Goal: Information Seeking & Learning: Compare options

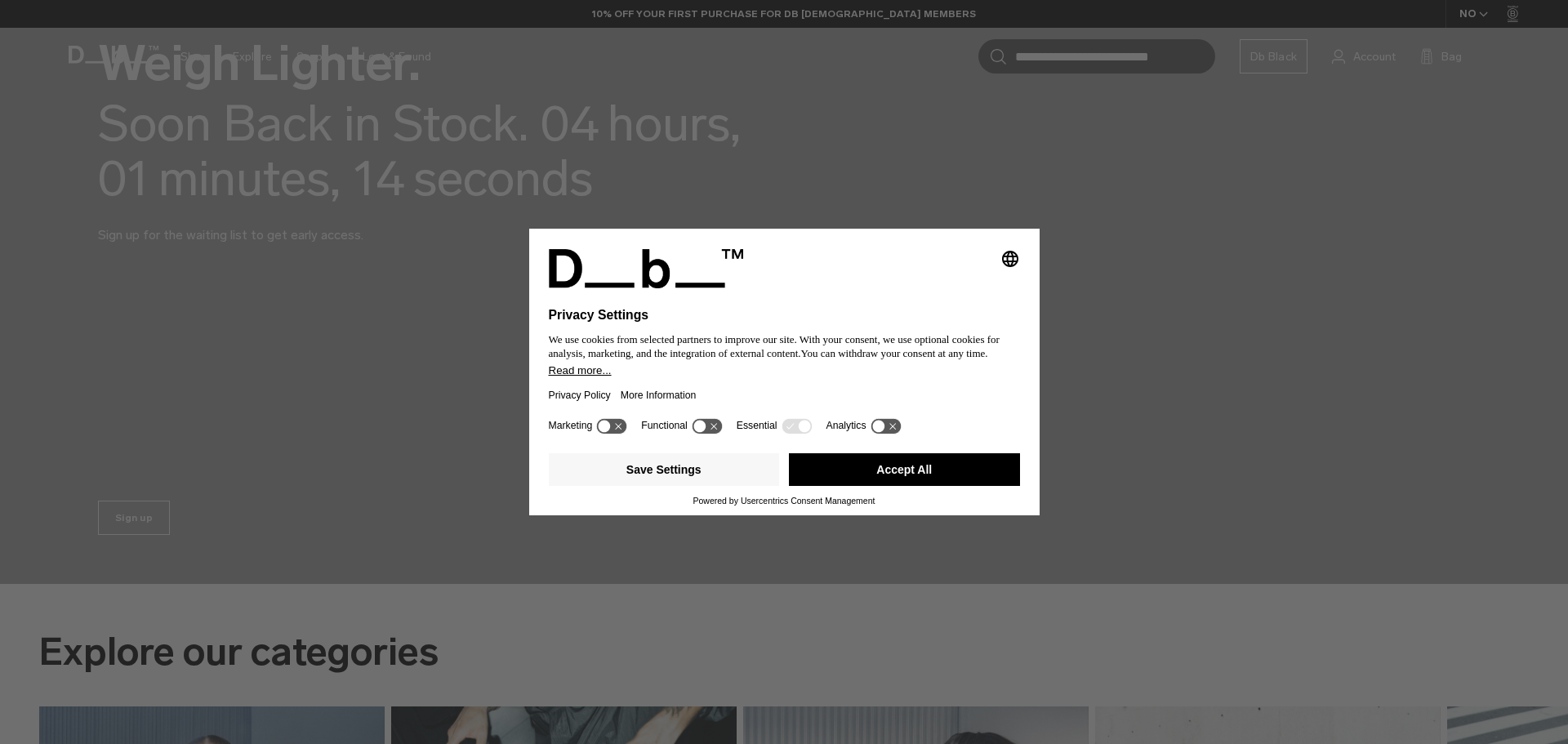
scroll to position [300, 0]
click at [925, 459] on button "Accept All" at bounding box center [904, 469] width 231 height 33
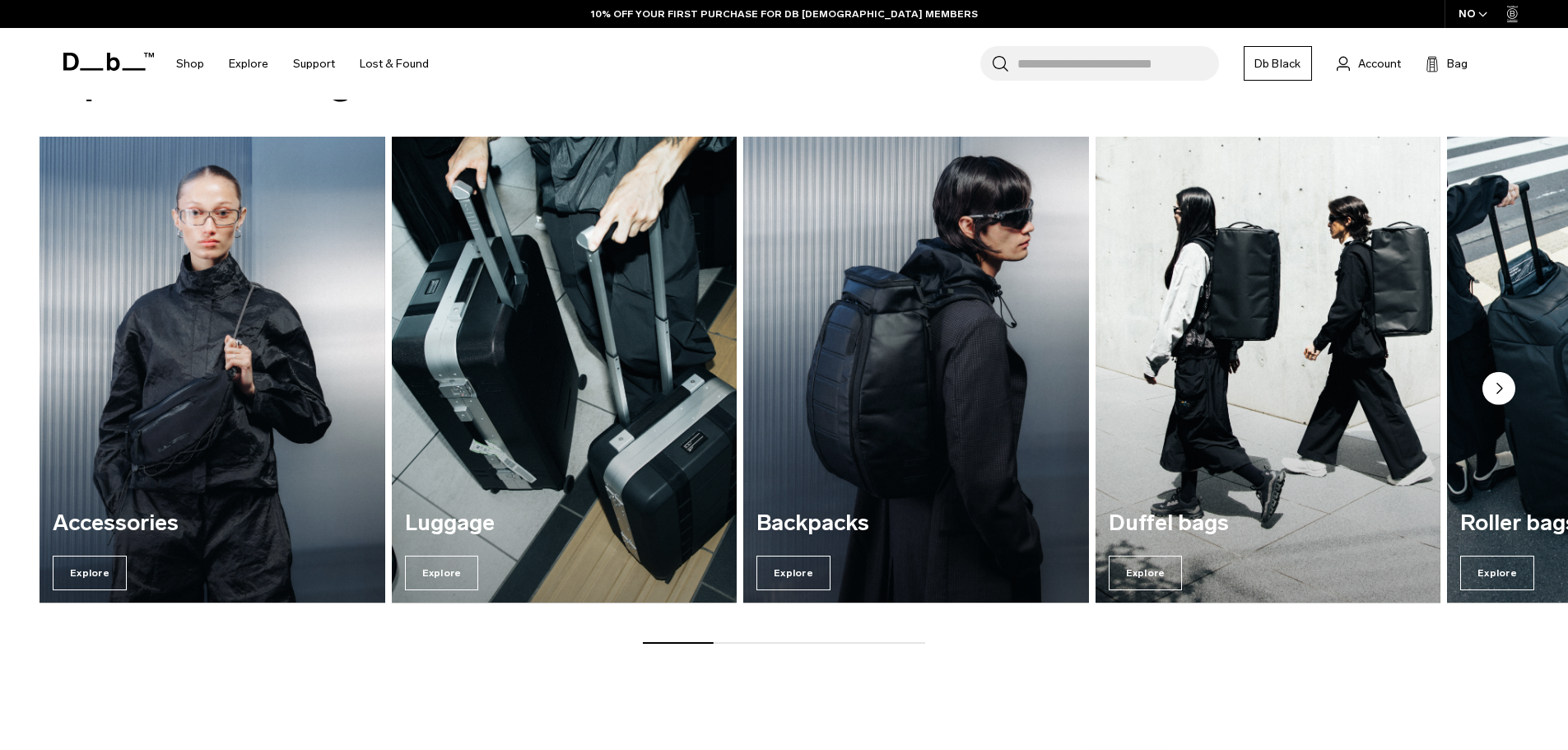
scroll to position [878, 0]
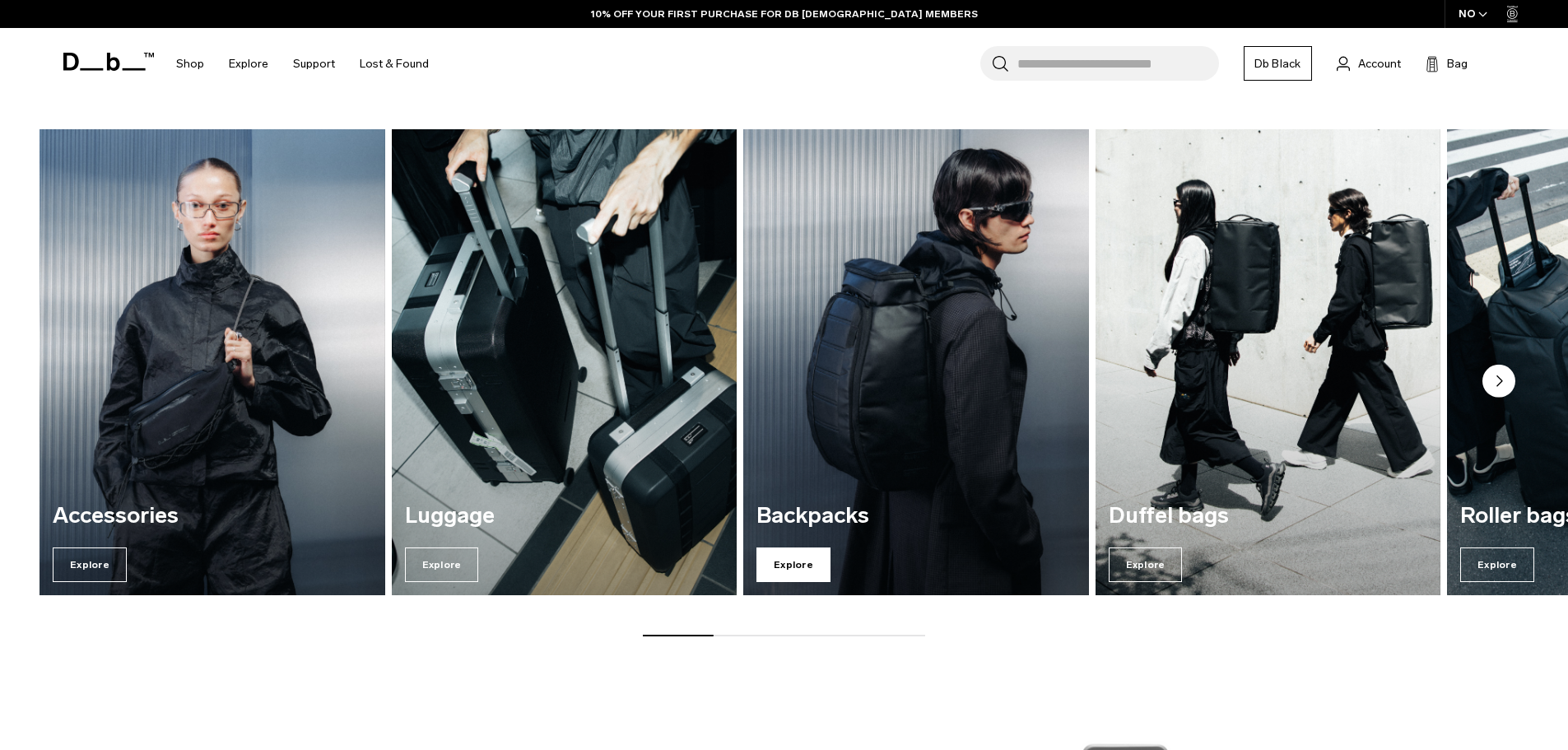
click at [826, 567] on span "Explore" at bounding box center [793, 564] width 75 height 35
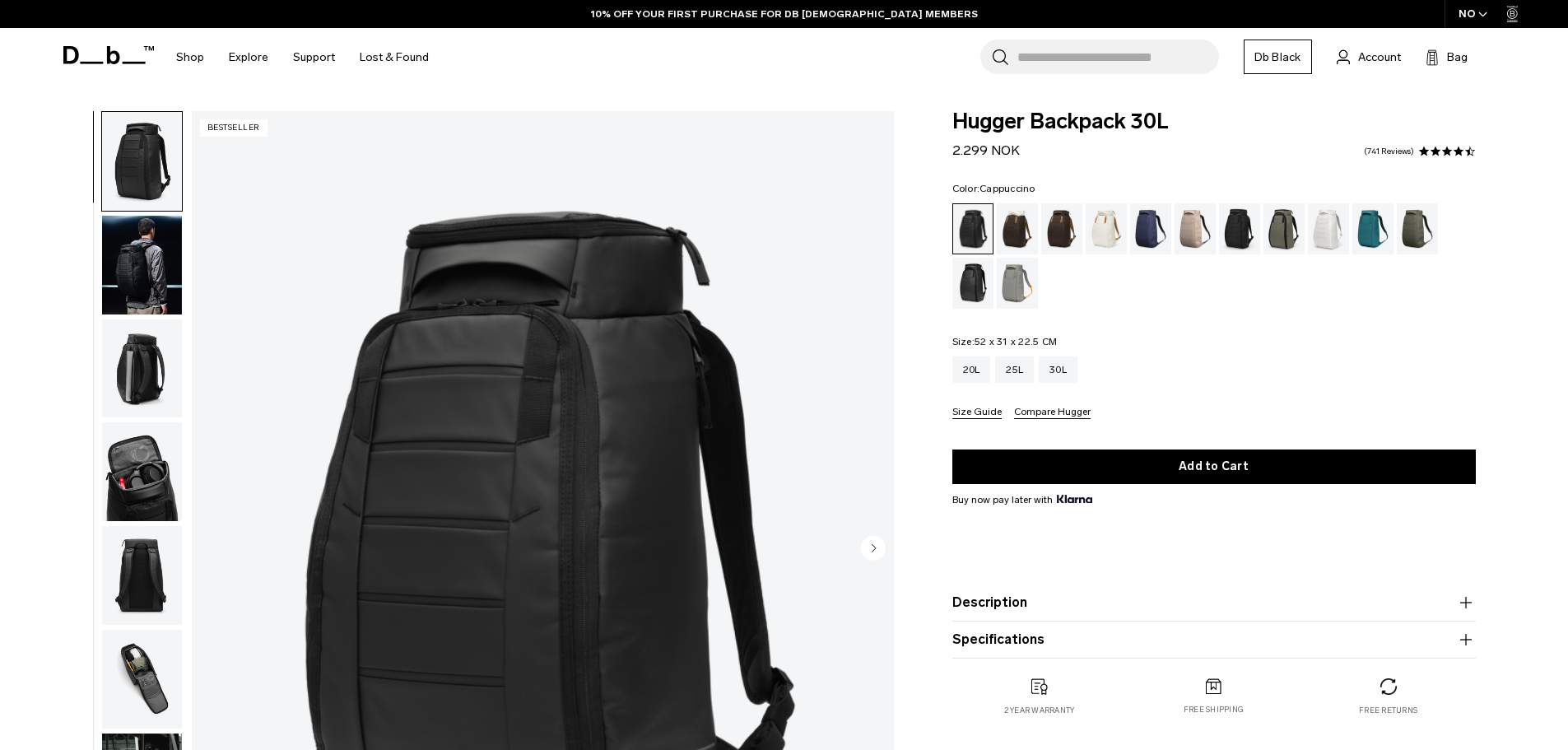
click at [1019, 232] on div "Cappuccino" at bounding box center [1018, 228] width 42 height 51
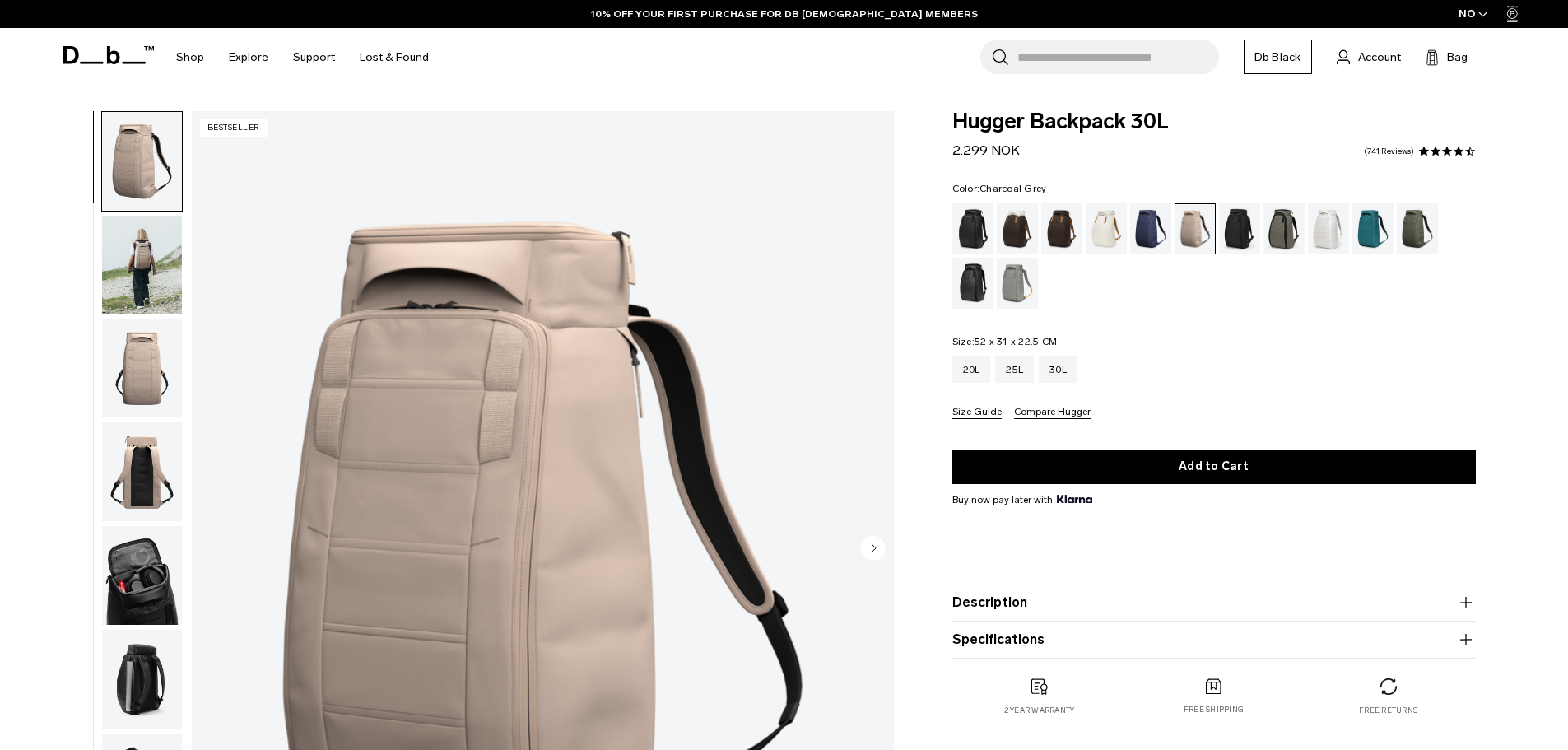
click at [1240, 216] on div "Charcoal Grey" at bounding box center [1240, 228] width 42 height 51
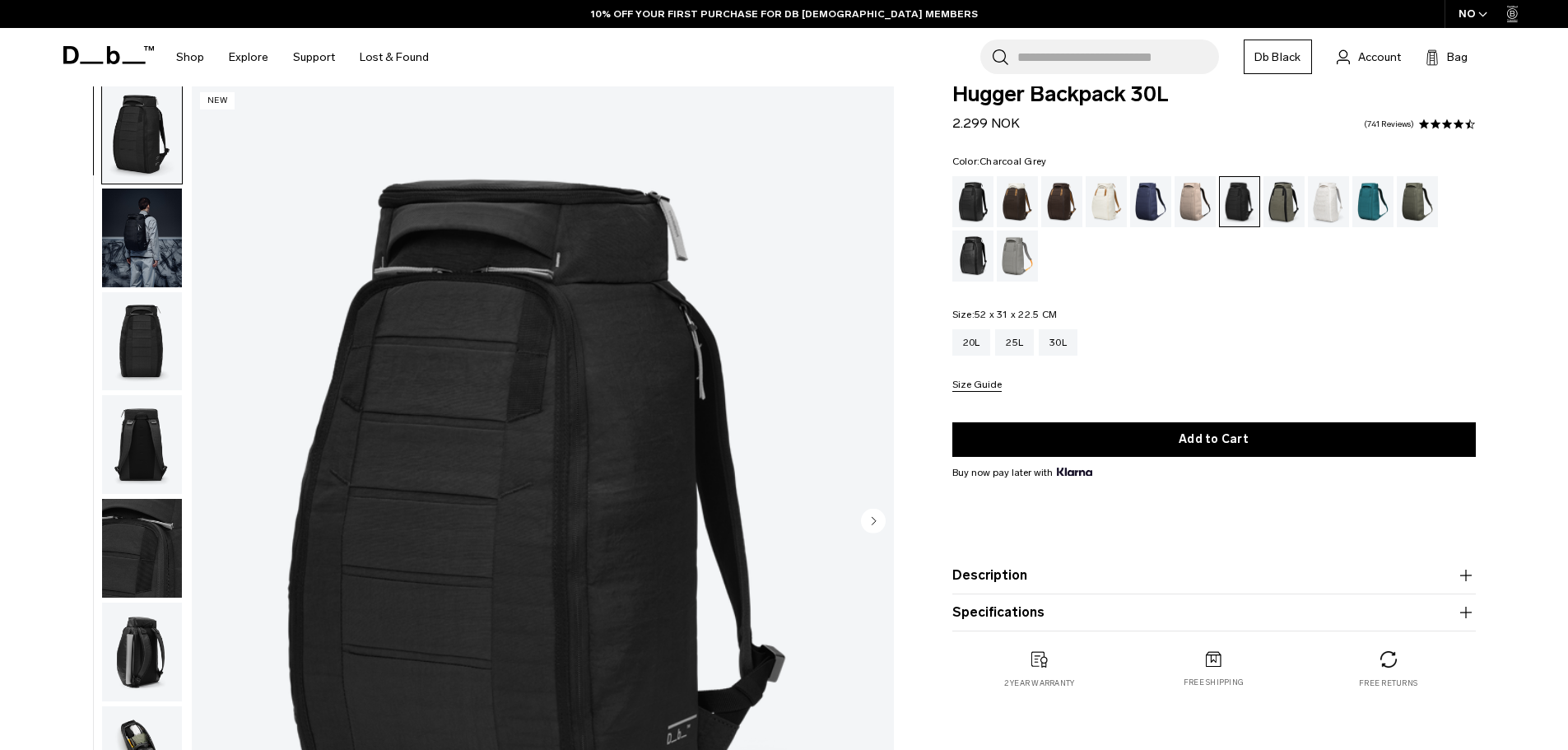
click at [135, 220] on img "button" at bounding box center [142, 237] width 79 height 98
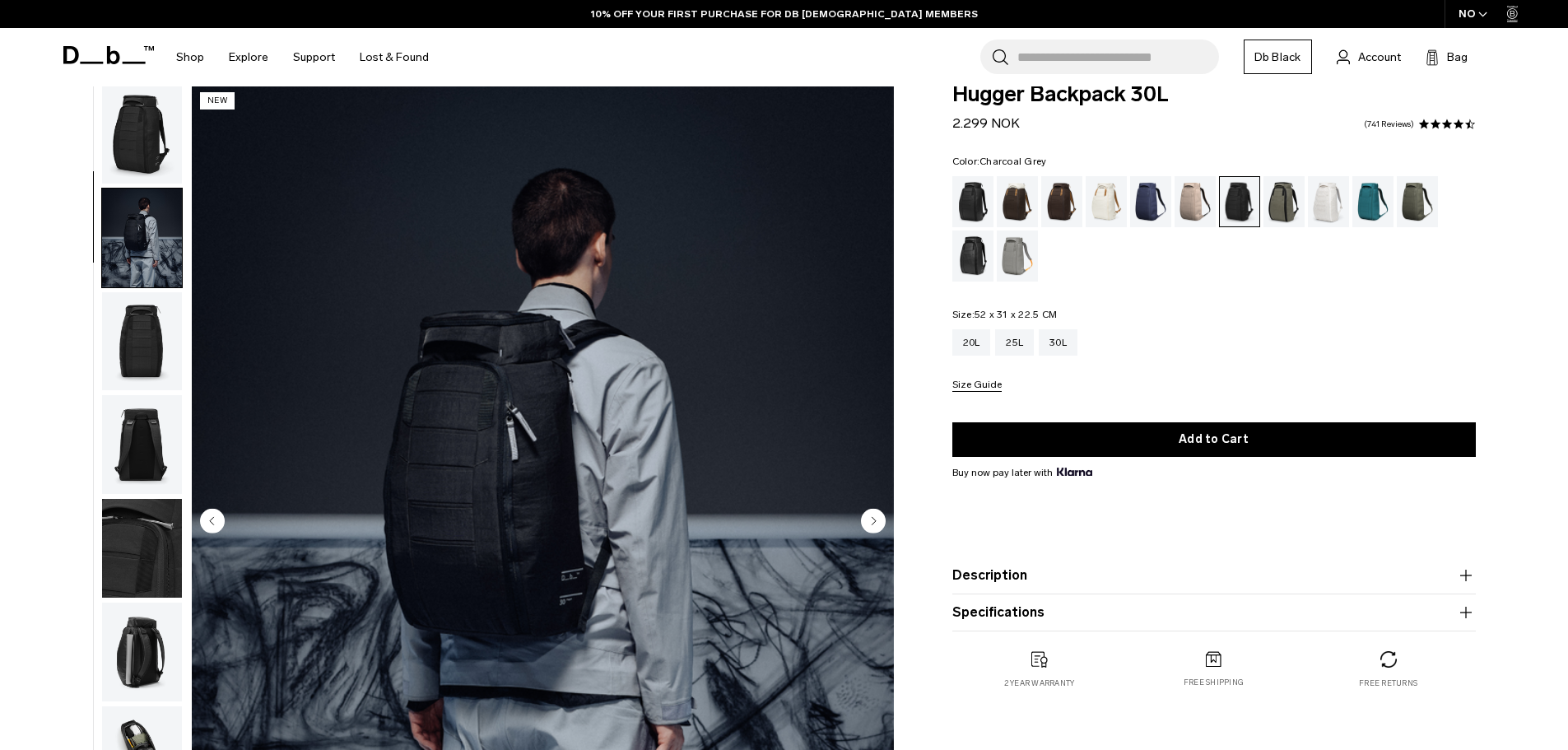
scroll to position [103, 0]
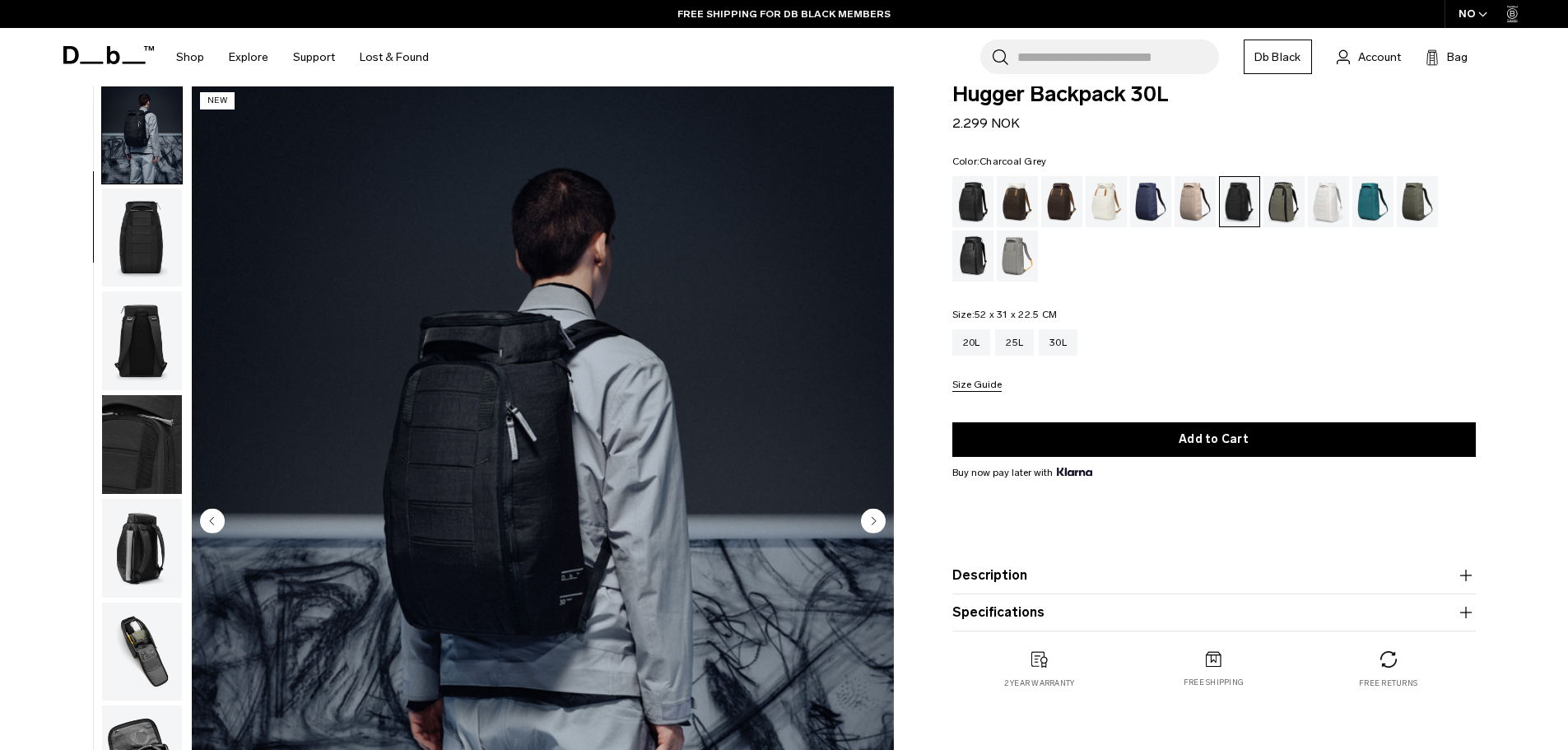
click at [134, 319] on img "button" at bounding box center [142, 340] width 79 height 98
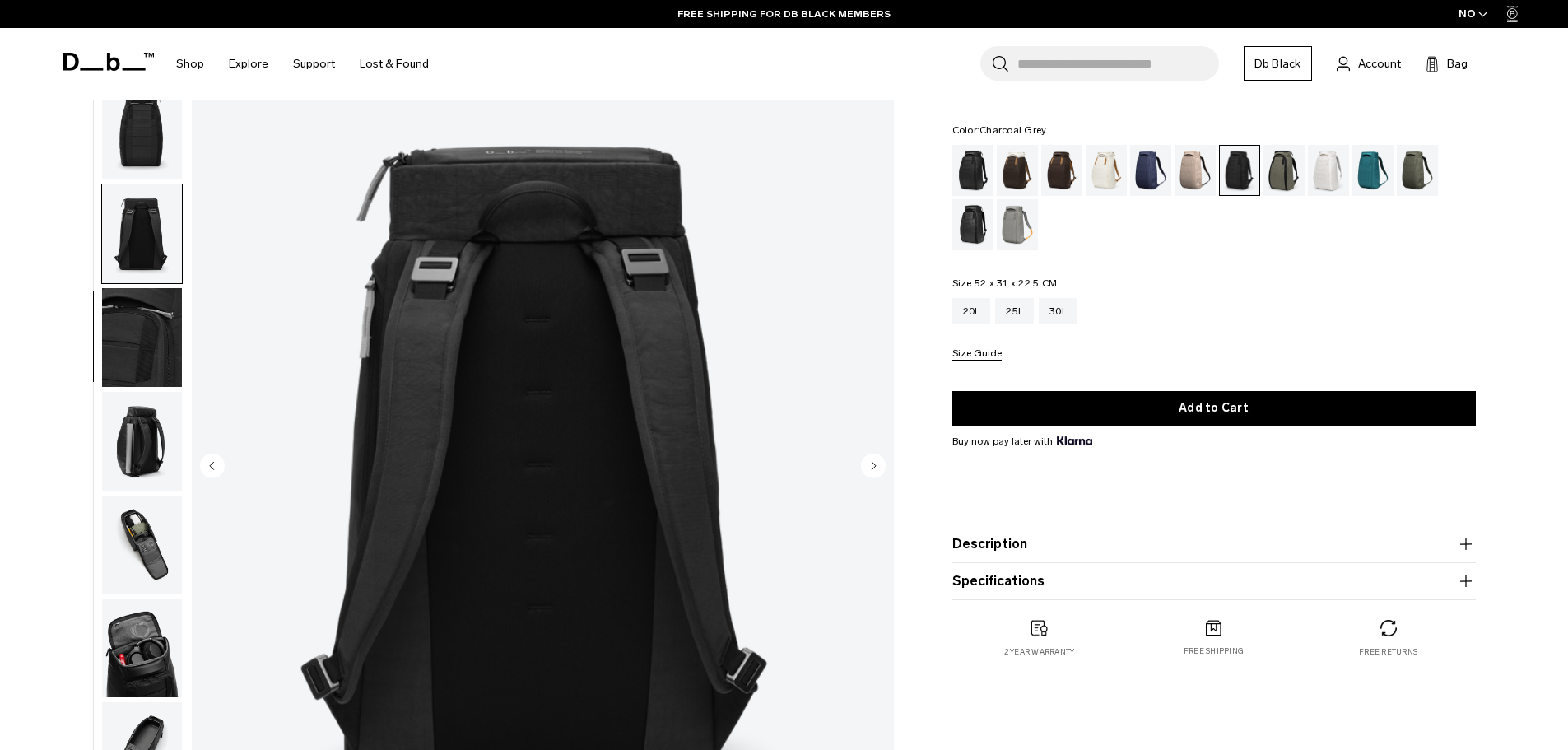
scroll to position [137, 0]
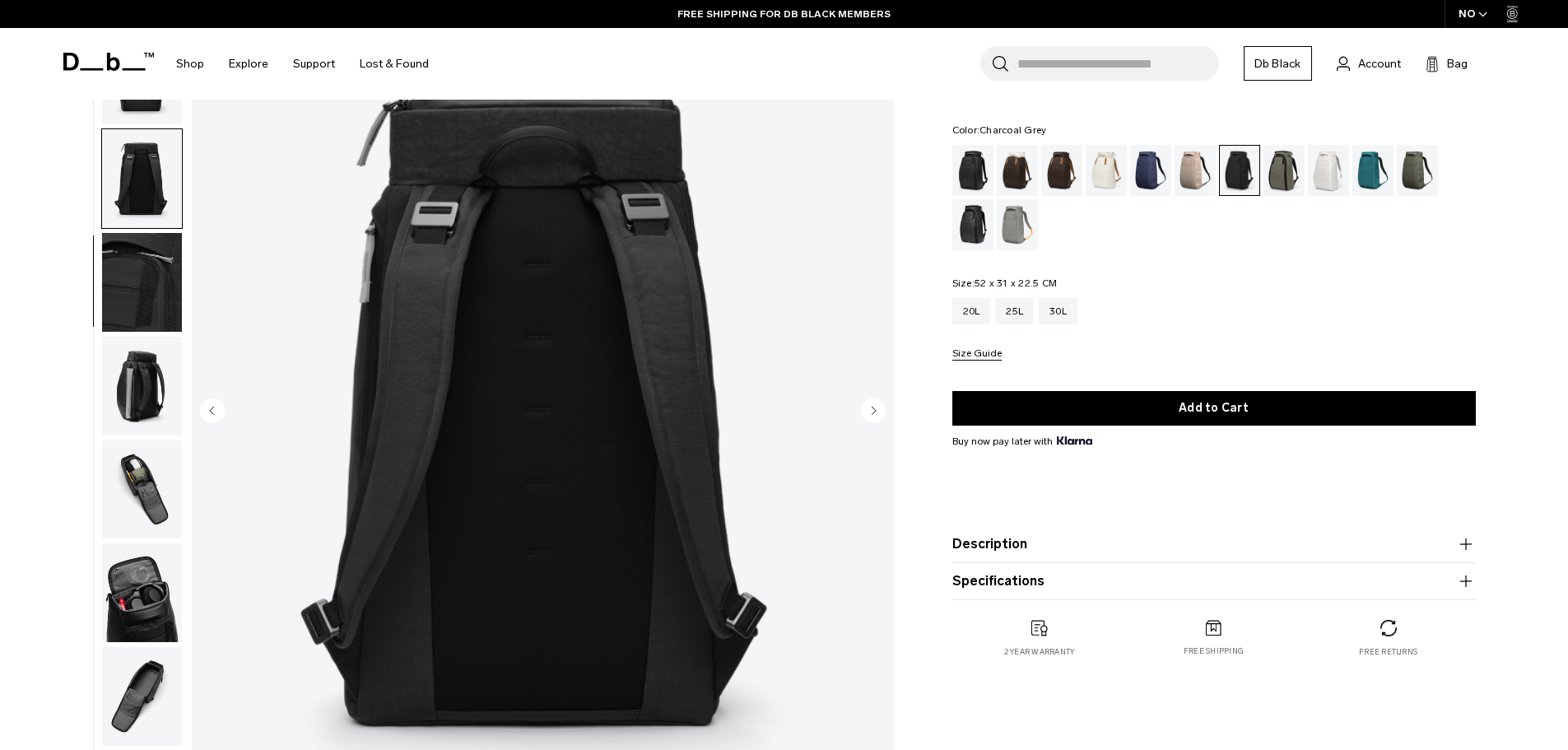
click at [151, 382] on img "button" at bounding box center [142, 385] width 79 height 98
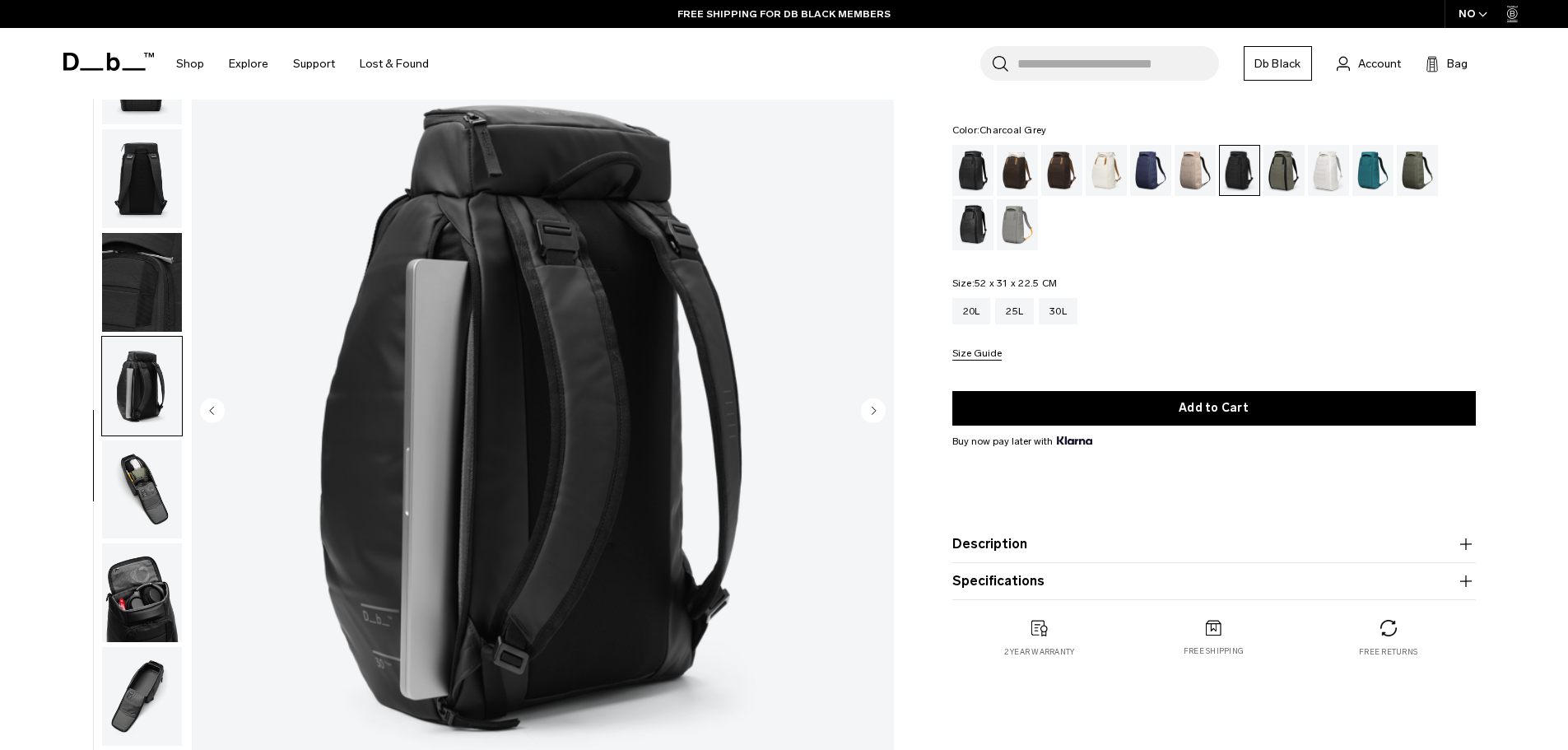
scroll to position [165, 0]
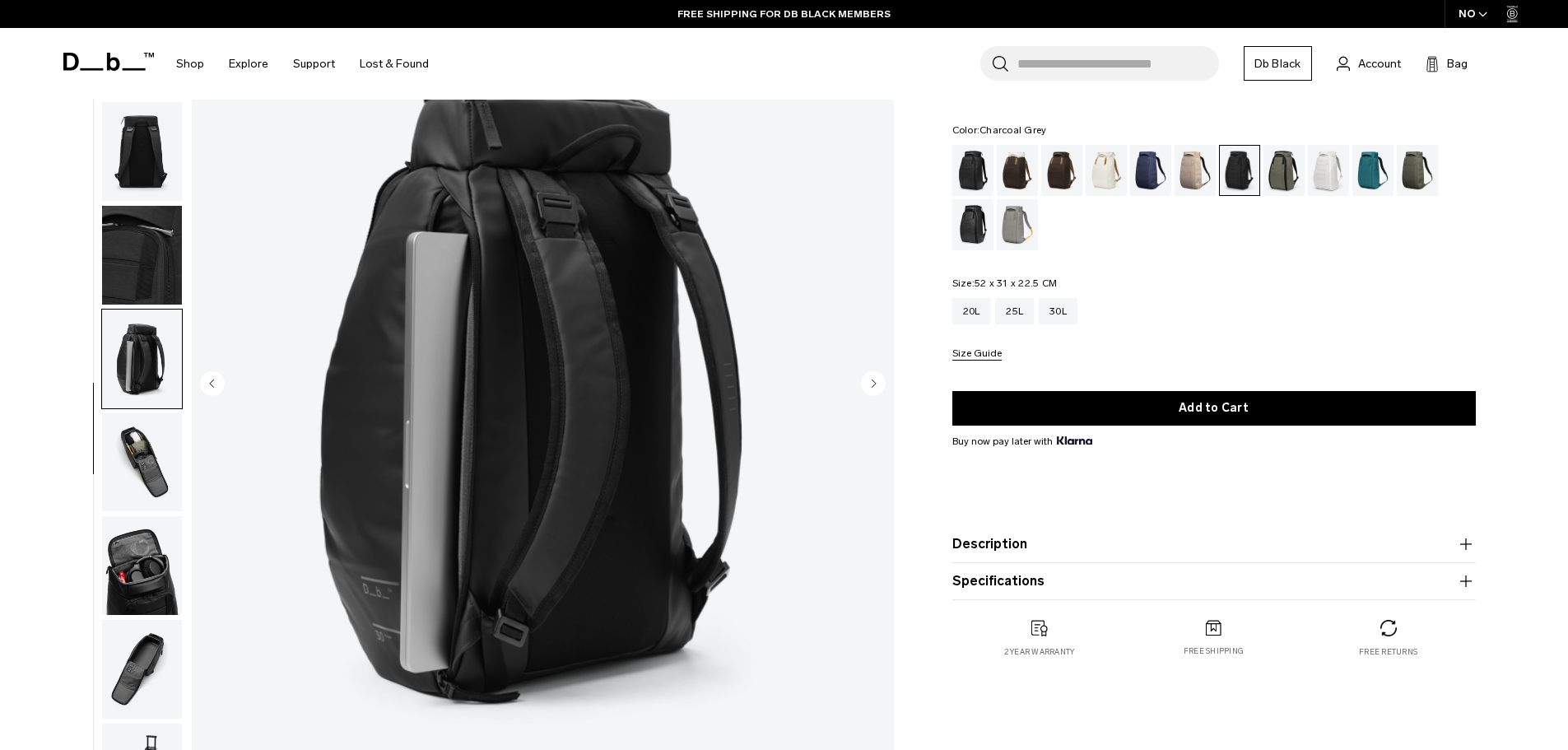
click at [136, 449] on img "button" at bounding box center [142, 462] width 79 height 98
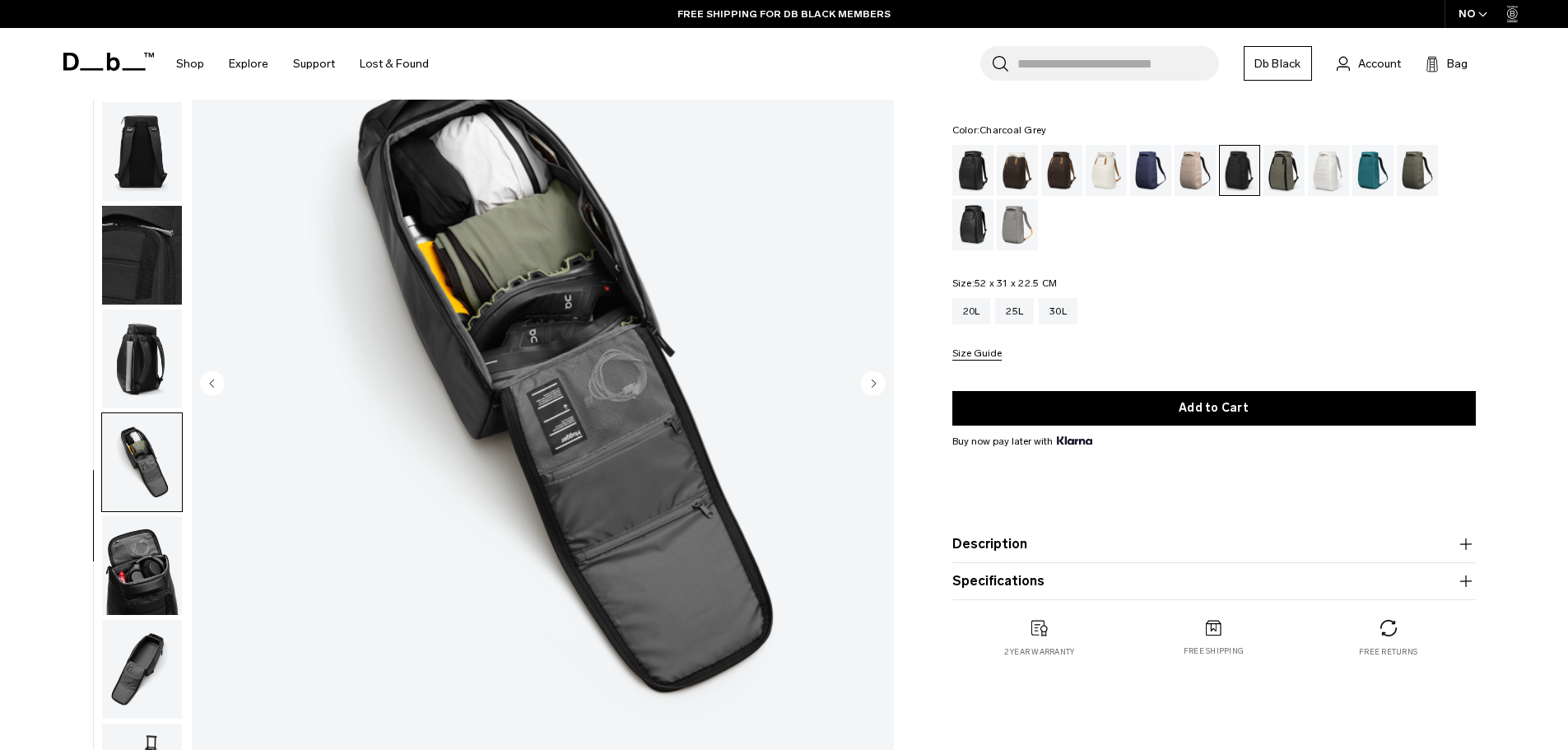
scroll to position [137, 0]
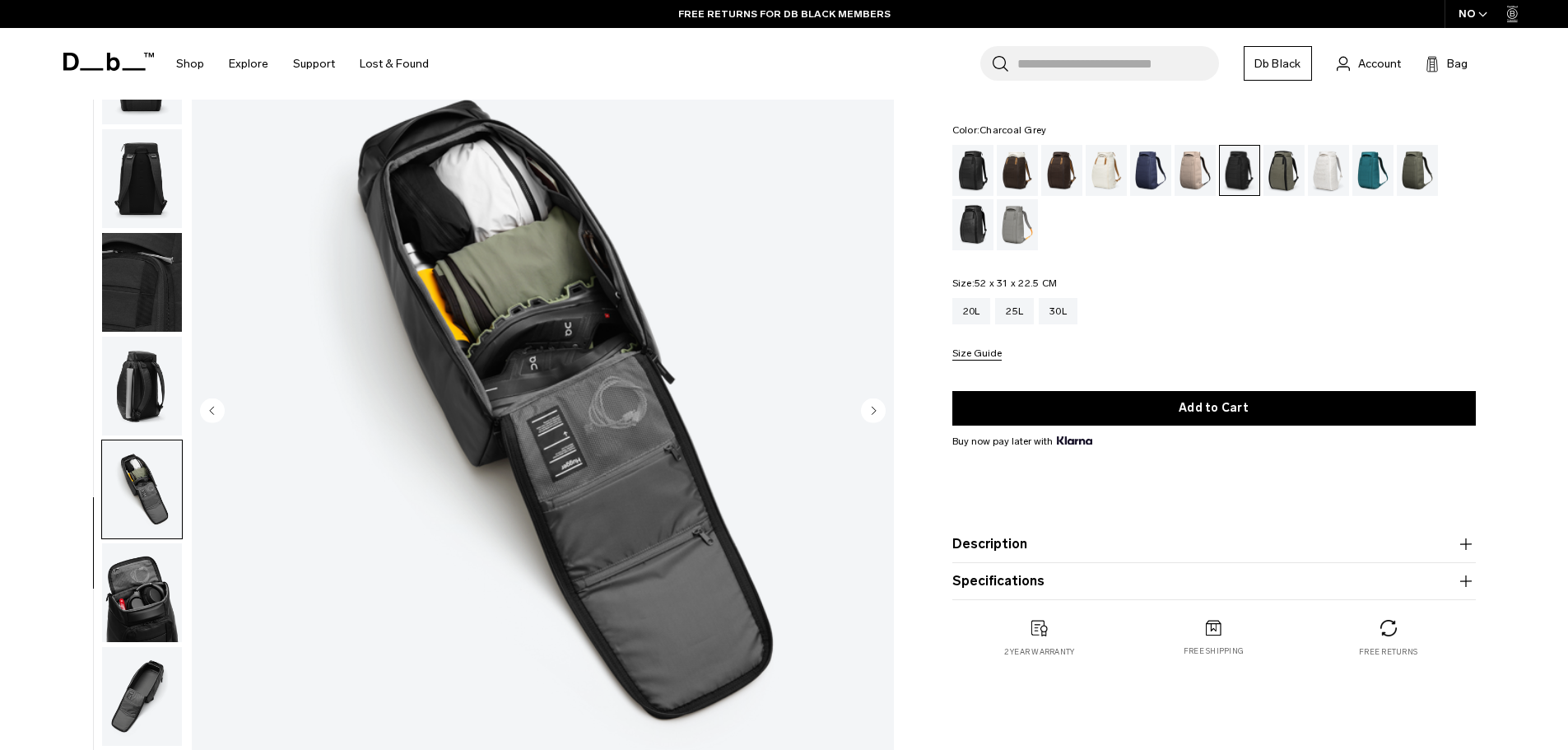
click at [149, 585] on img "button" at bounding box center [142, 592] width 79 height 98
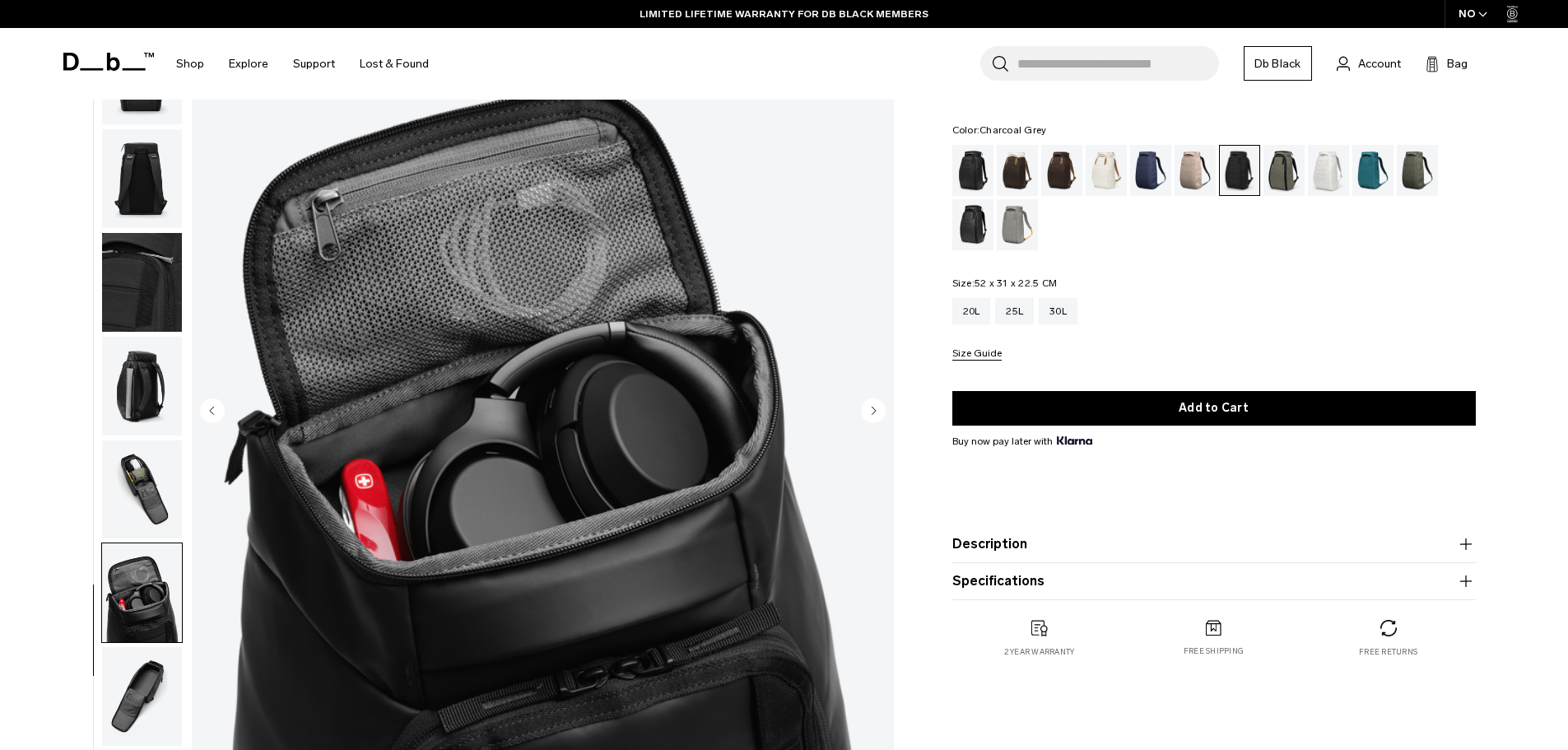
click at [141, 689] on img "button" at bounding box center [142, 695] width 79 height 98
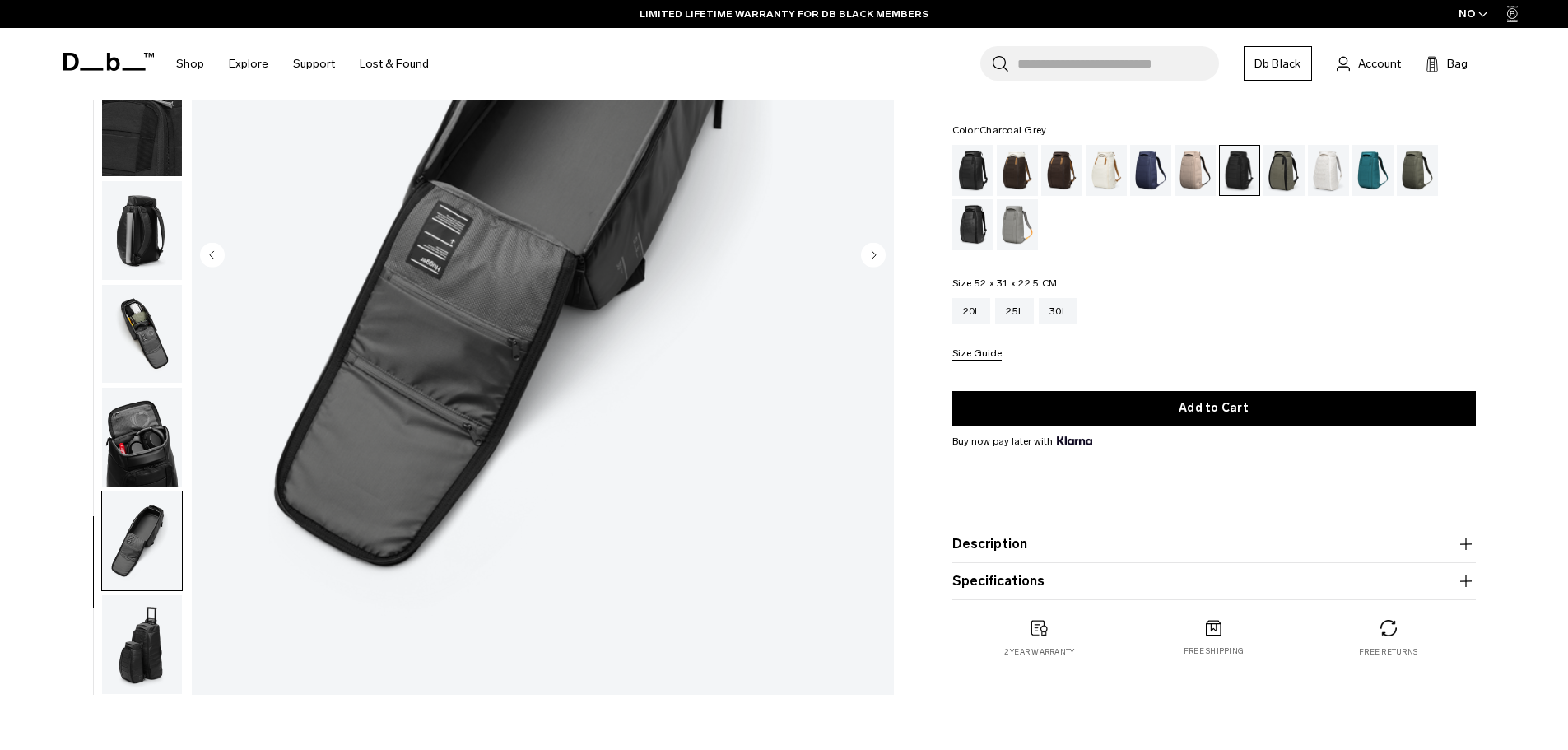
scroll to position [302, 0]
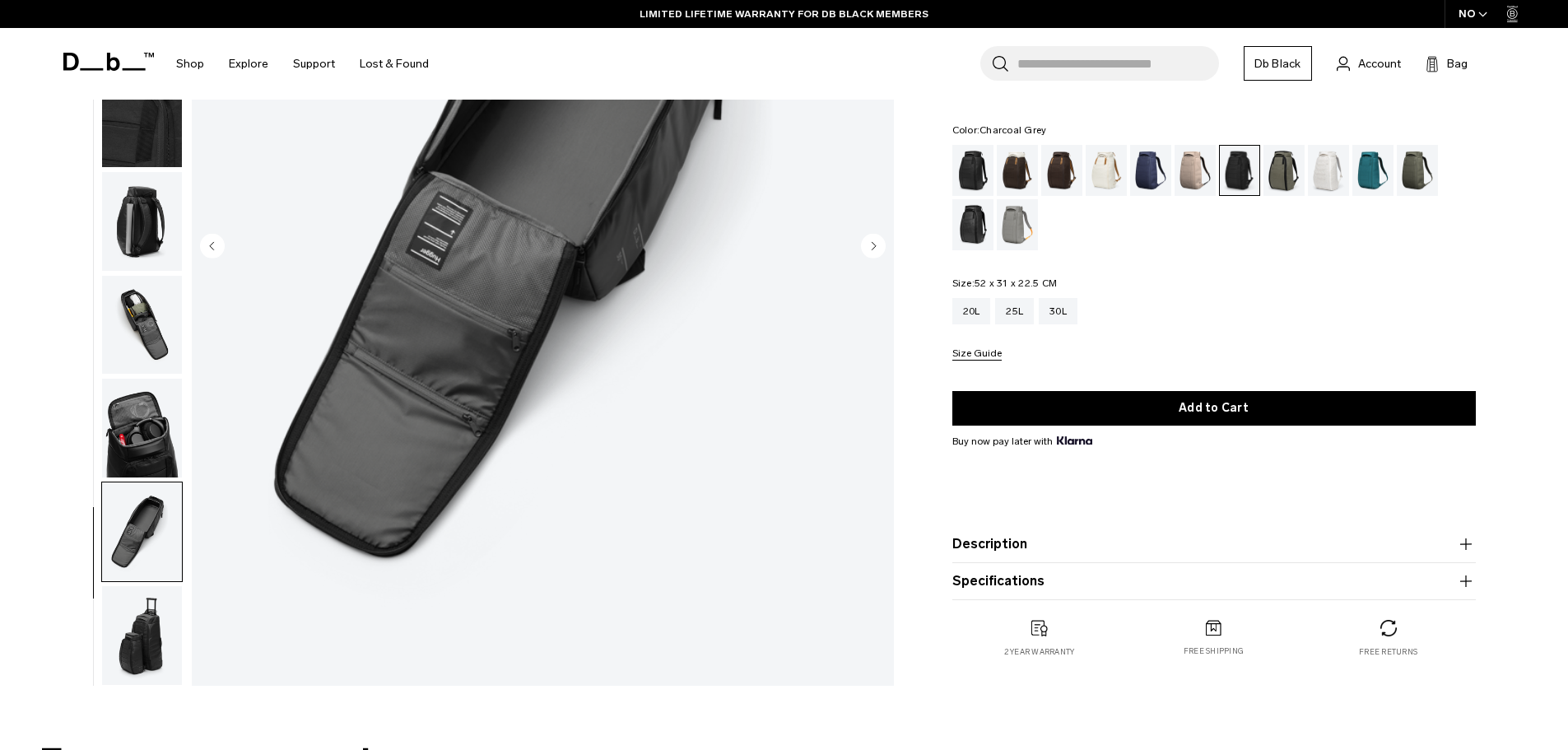
click at [142, 646] on img "button" at bounding box center [142, 635] width 79 height 98
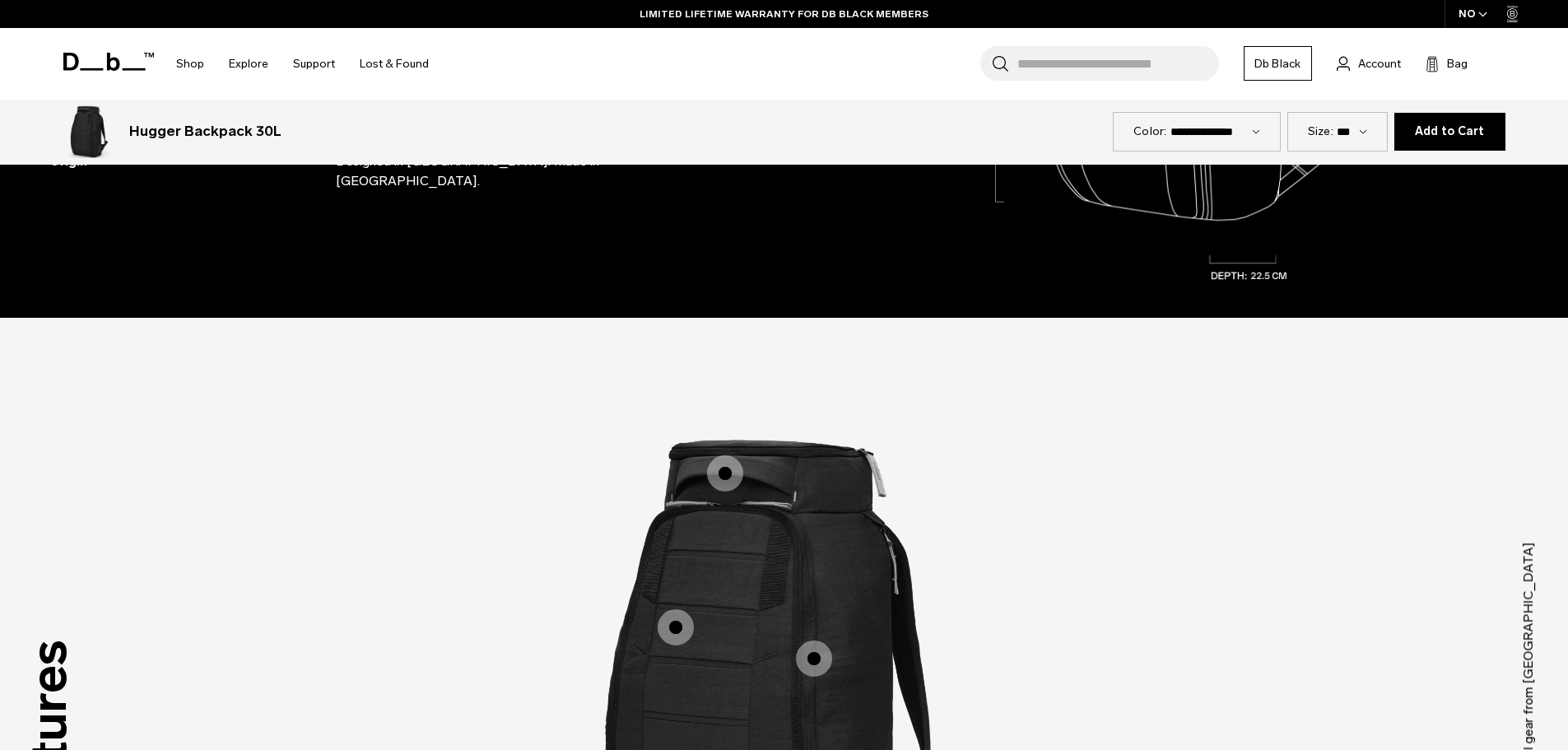
scroll to position [2140, 0]
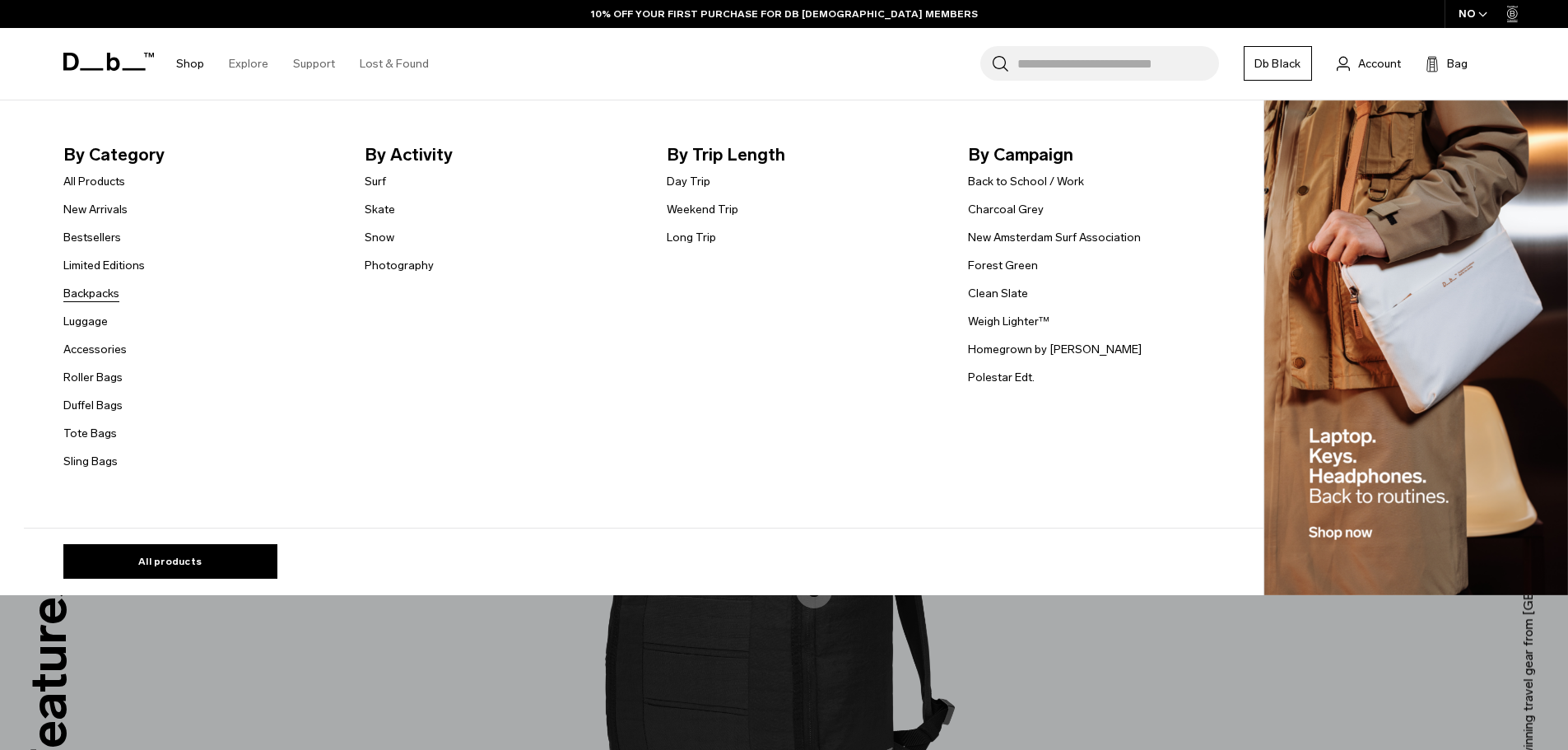
click at [100, 290] on link "Backpacks" at bounding box center [91, 293] width 56 height 17
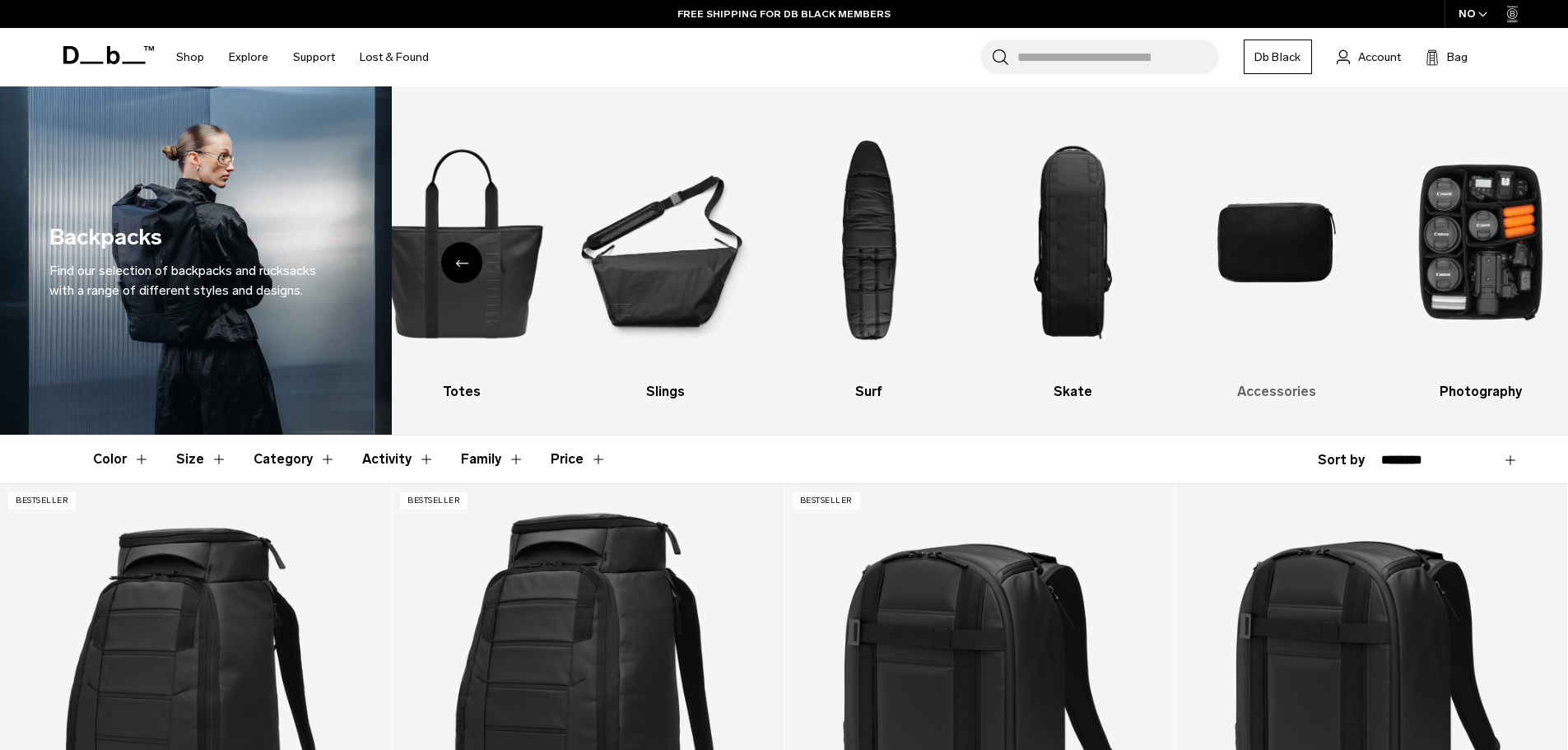
click at [1294, 230] on img "9 / 10" at bounding box center [1277, 242] width 175 height 262
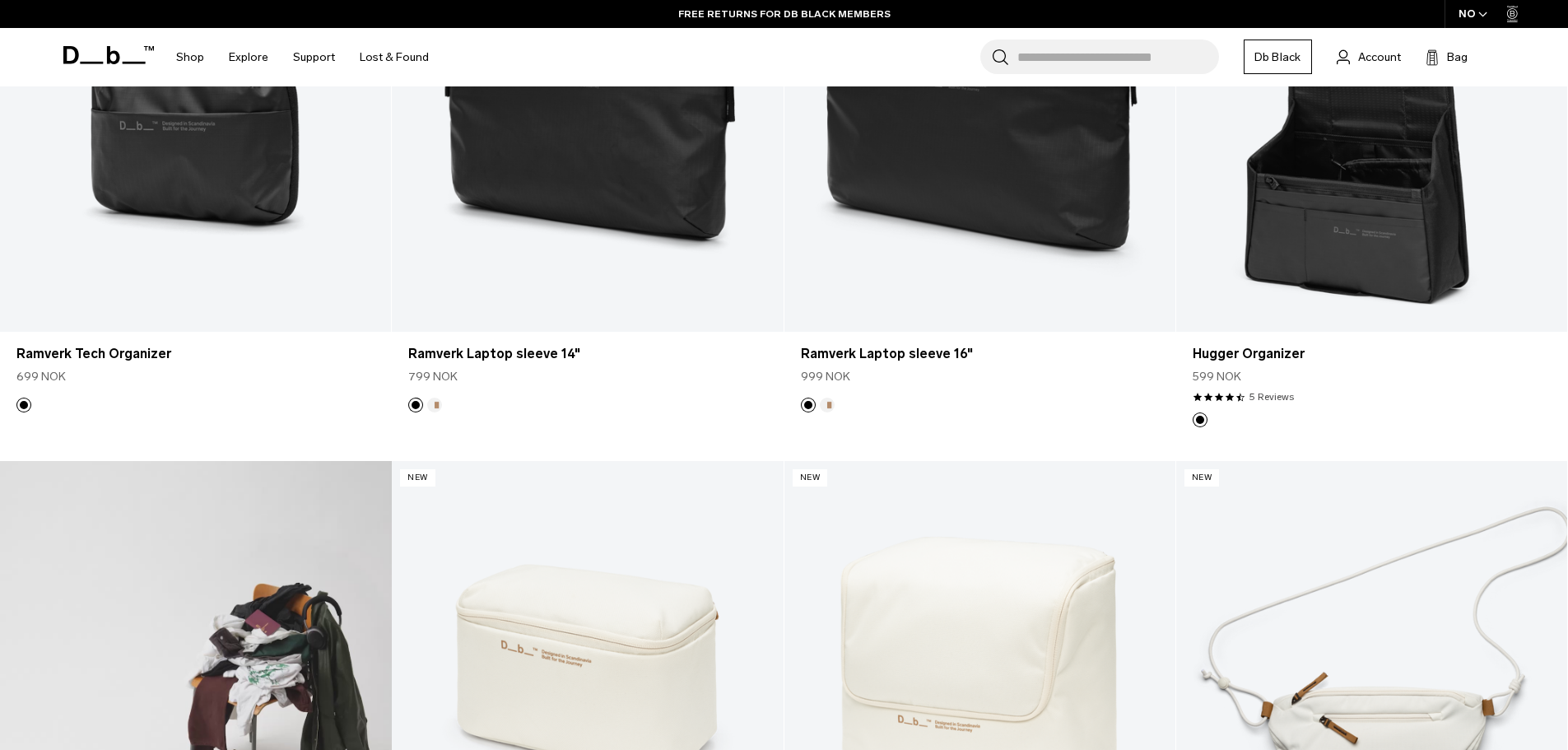
scroll to position [439, 0]
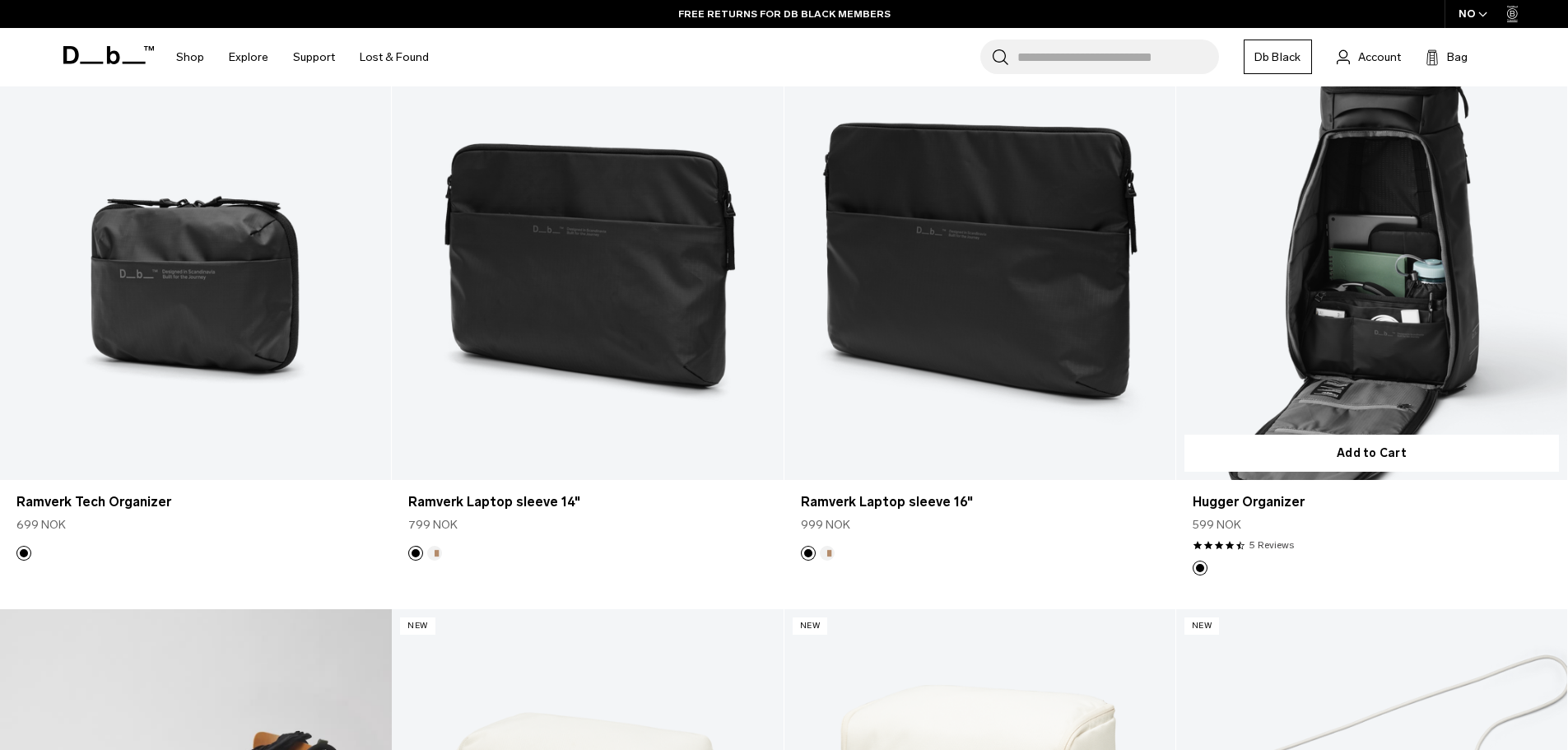
click at [1298, 390] on link "Hugger Organizer" at bounding box center [1372, 262] width 392 height 434
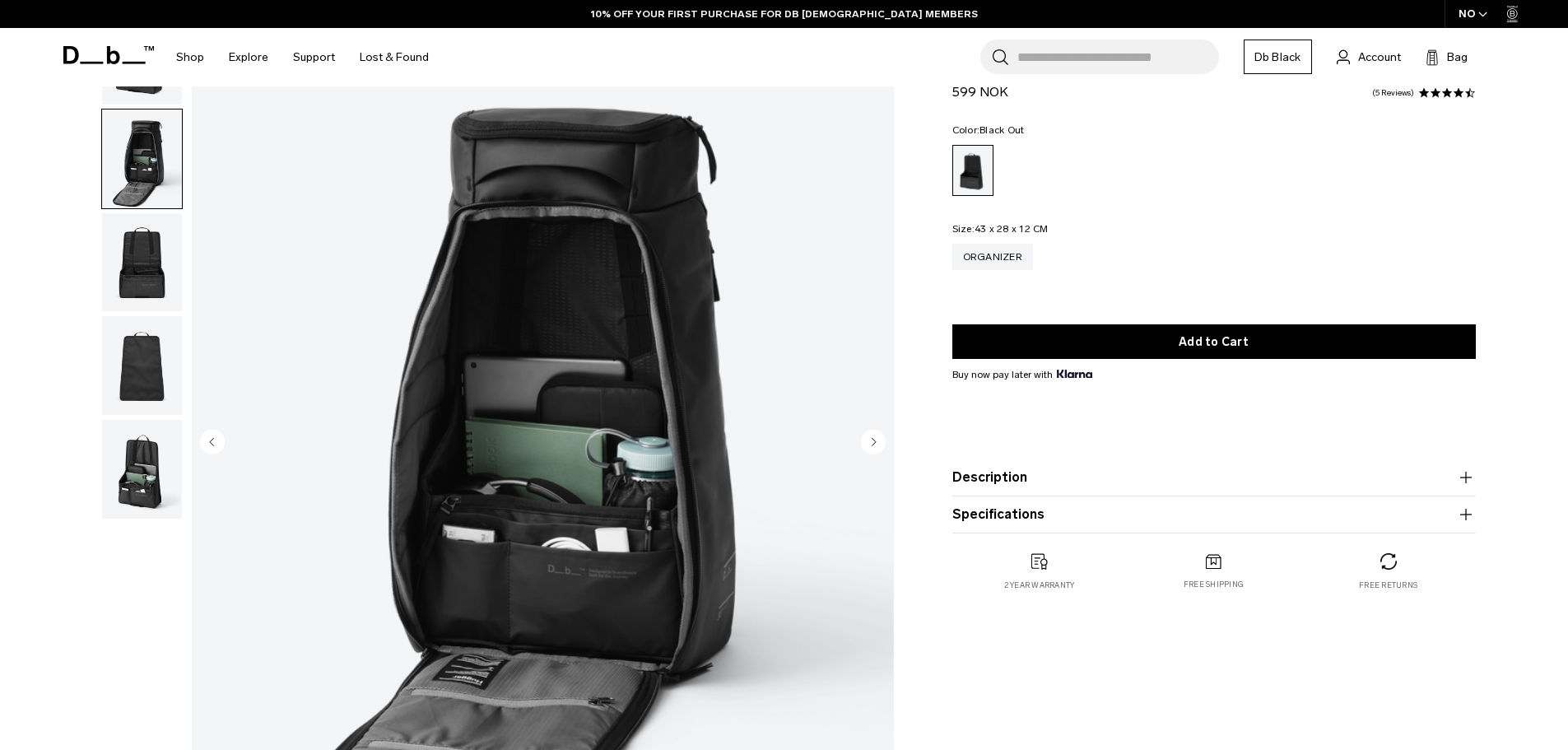
scroll to position [109, 0]
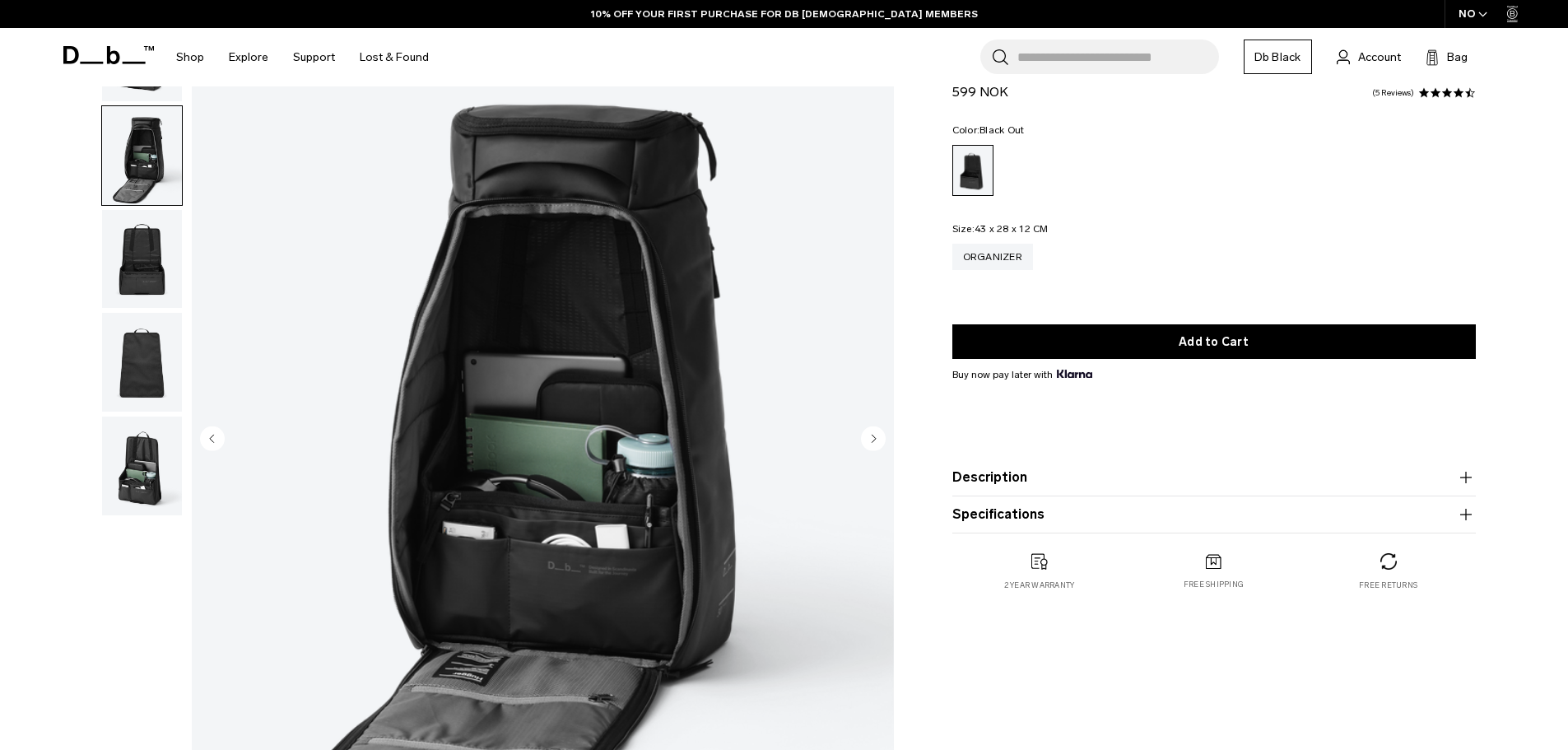
click at [134, 253] on img "button" at bounding box center [142, 258] width 79 height 98
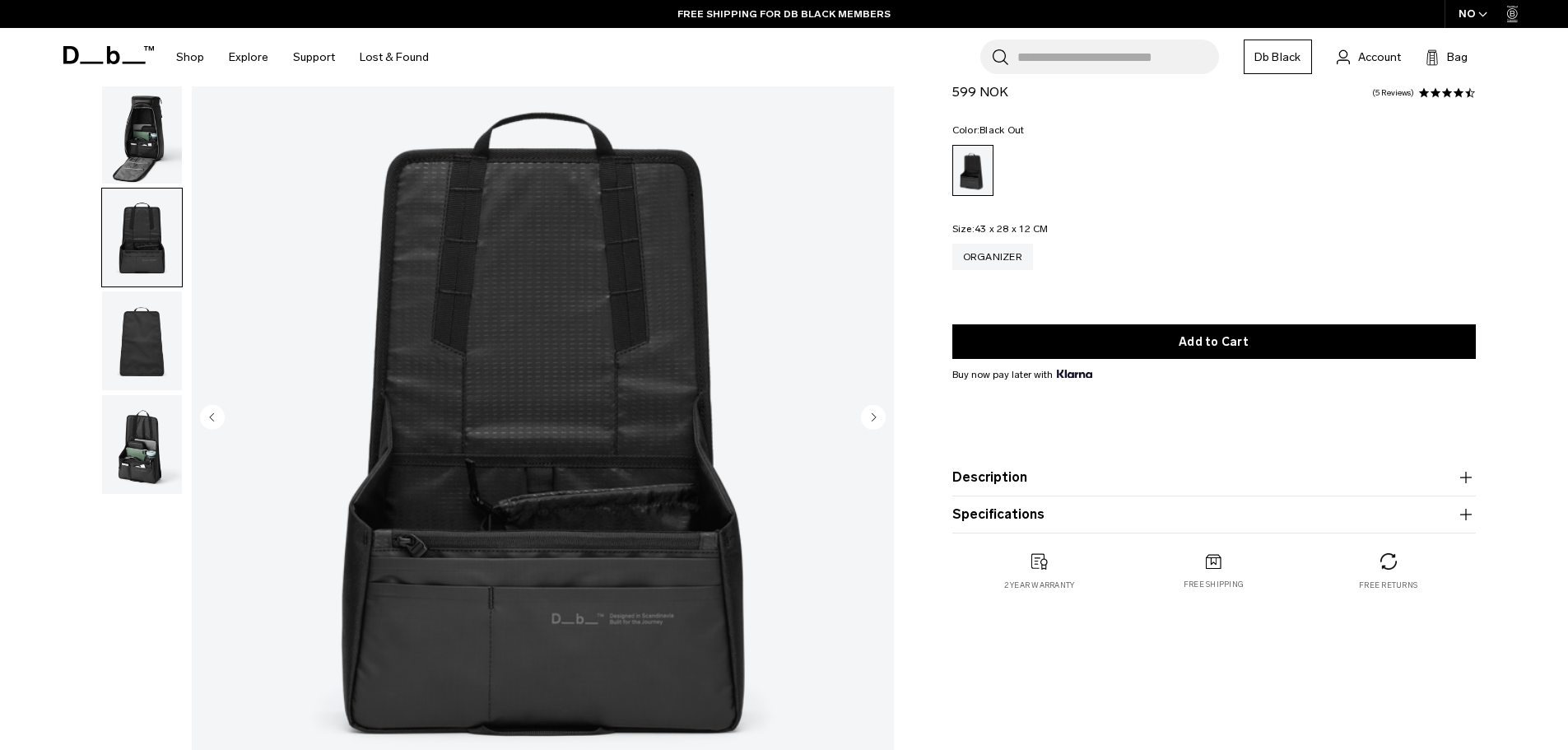
scroll to position [137, 0]
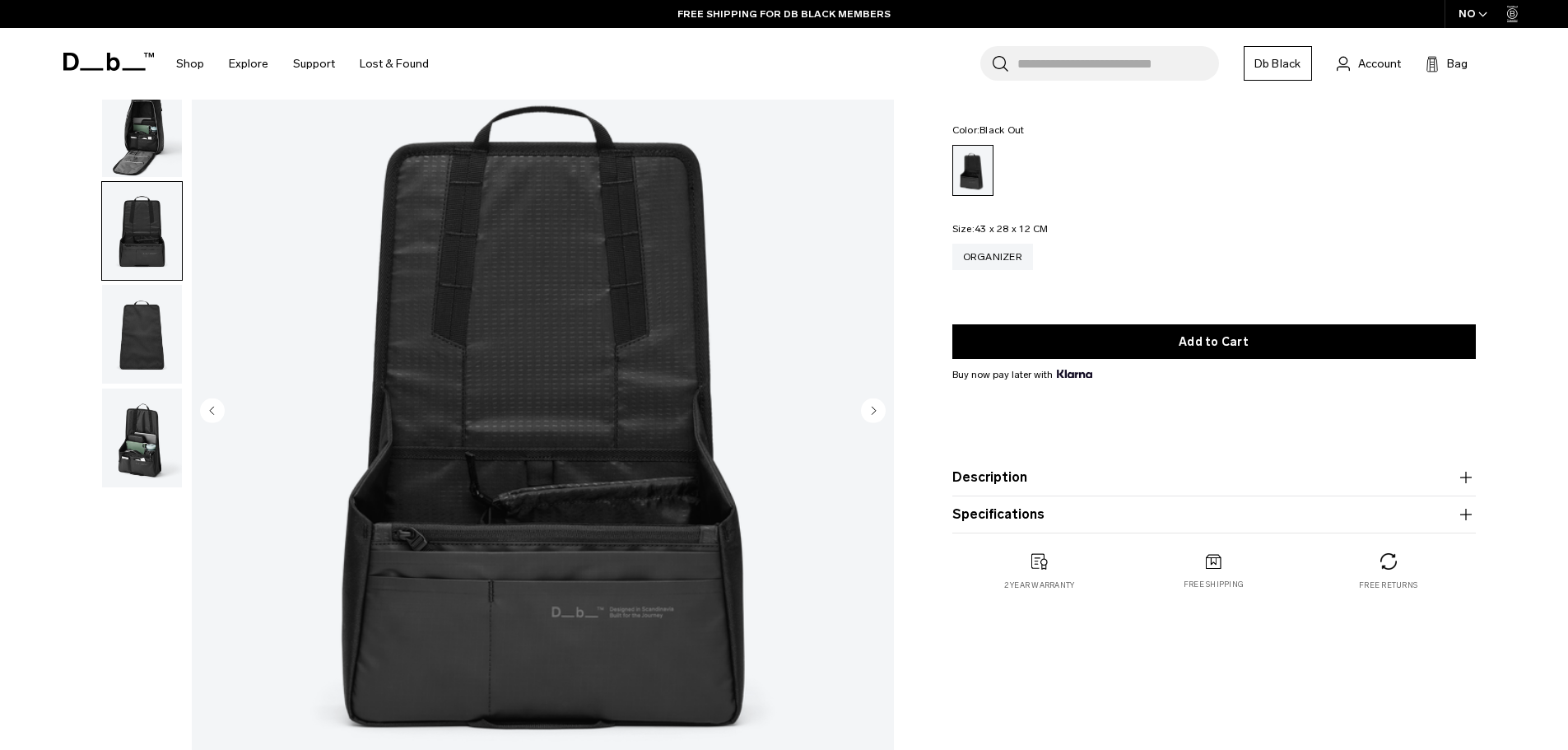
click at [124, 339] on img "button" at bounding box center [142, 334] width 79 height 98
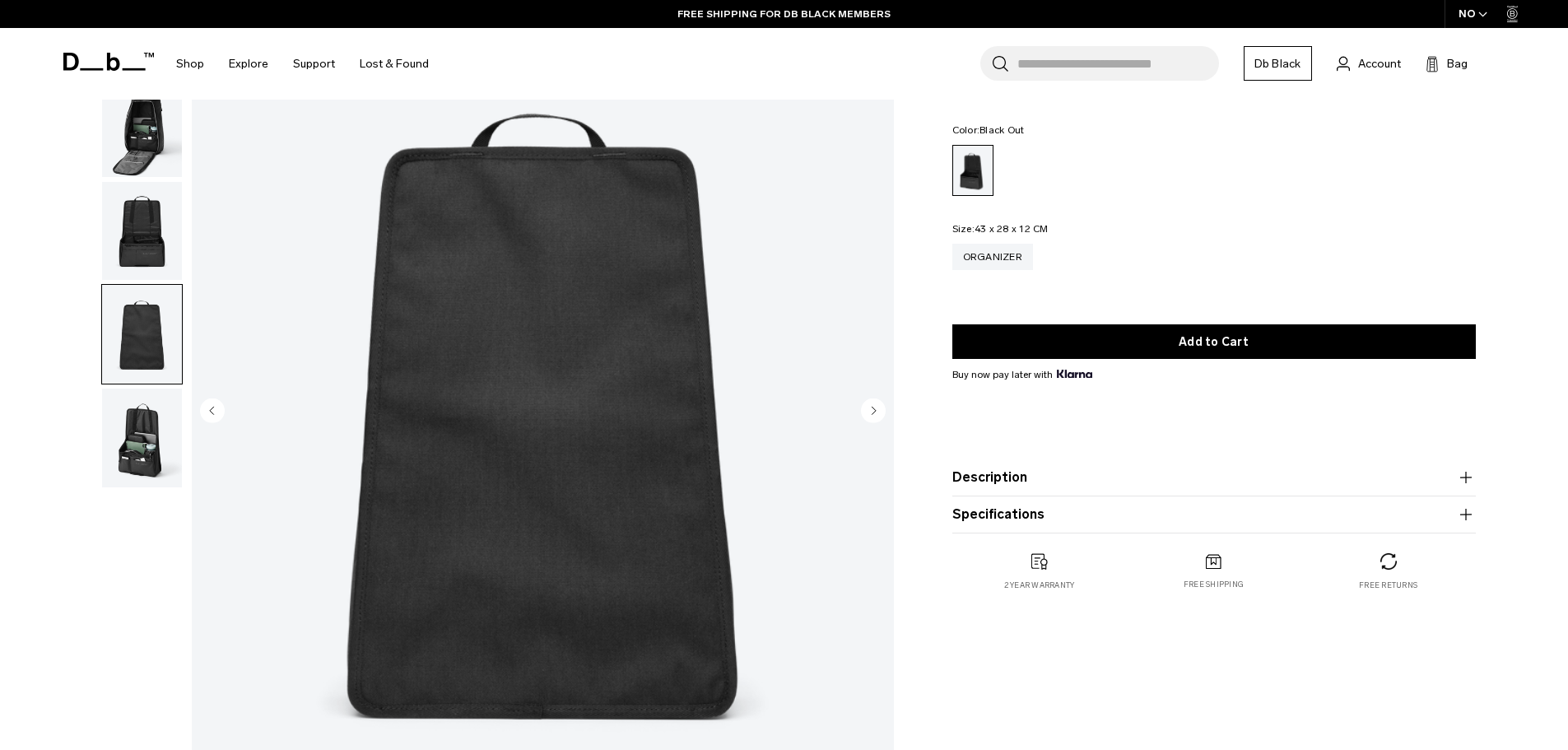
click at [119, 432] on img "button" at bounding box center [142, 437] width 79 height 98
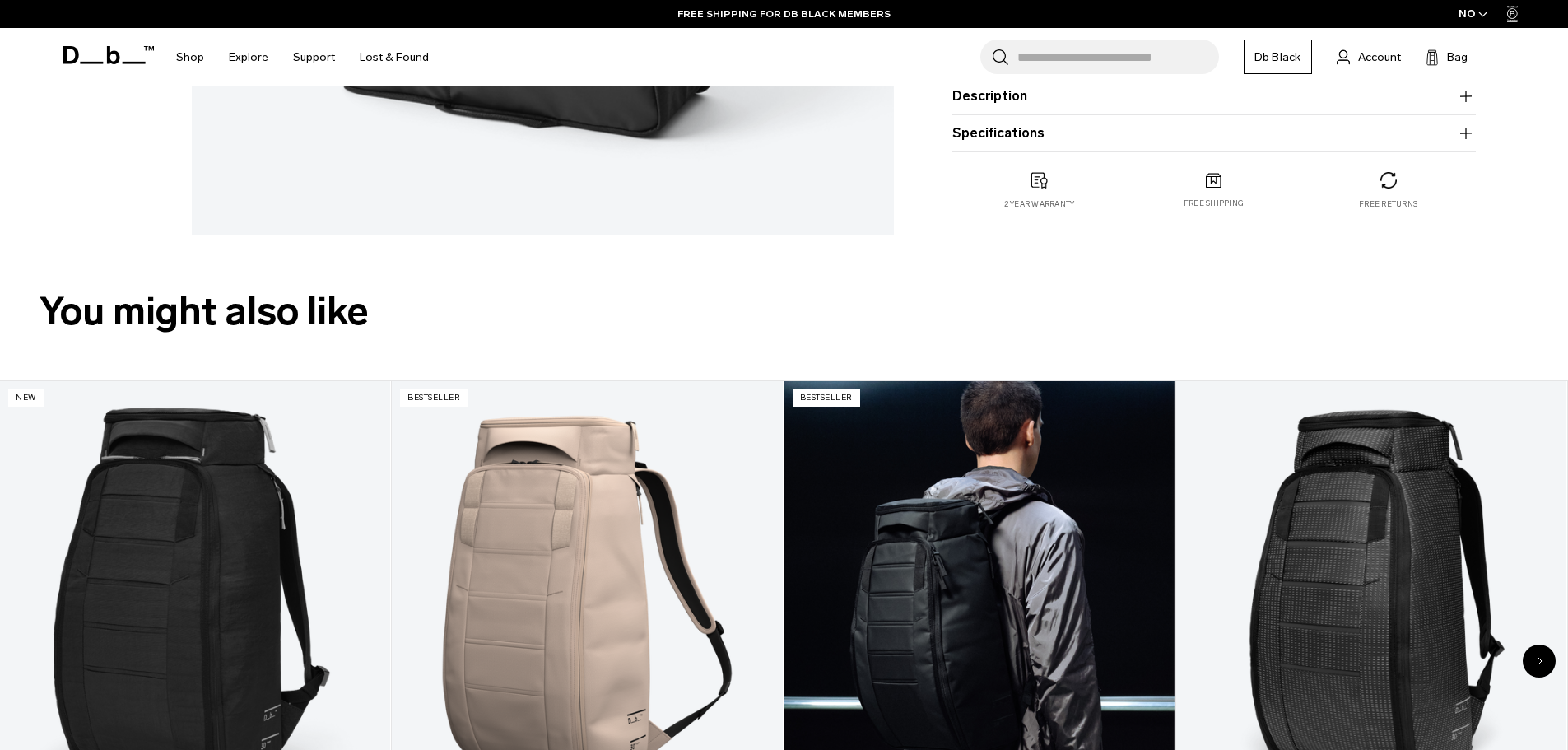
scroll to position [0, 0]
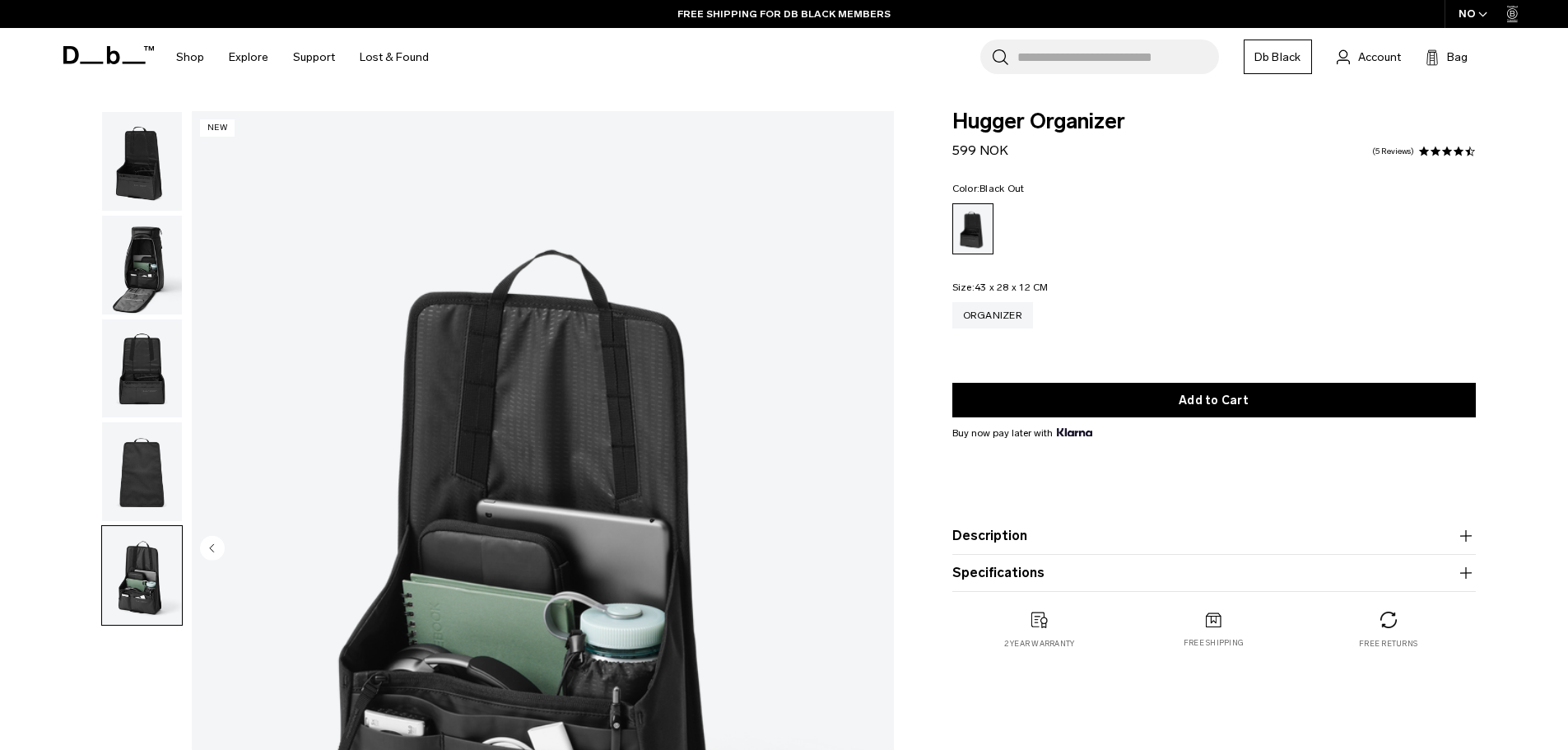
drag, startPoint x: 1009, startPoint y: 601, endPoint x: 1009, endPoint y: 578, distance: 23.0
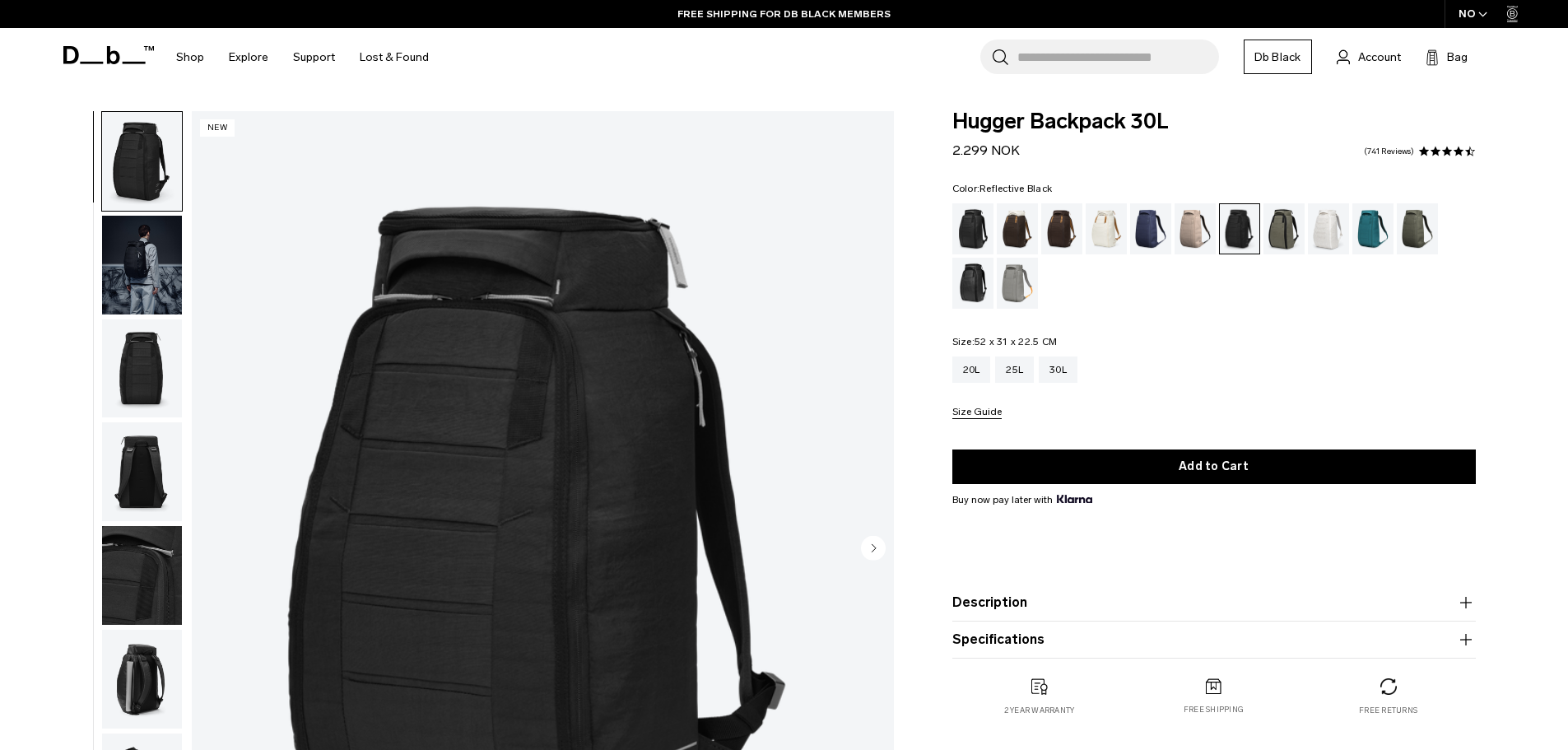
click at [957, 284] on div "Reflective Black" at bounding box center [974, 282] width 42 height 51
